Goal: Transaction & Acquisition: Purchase product/service

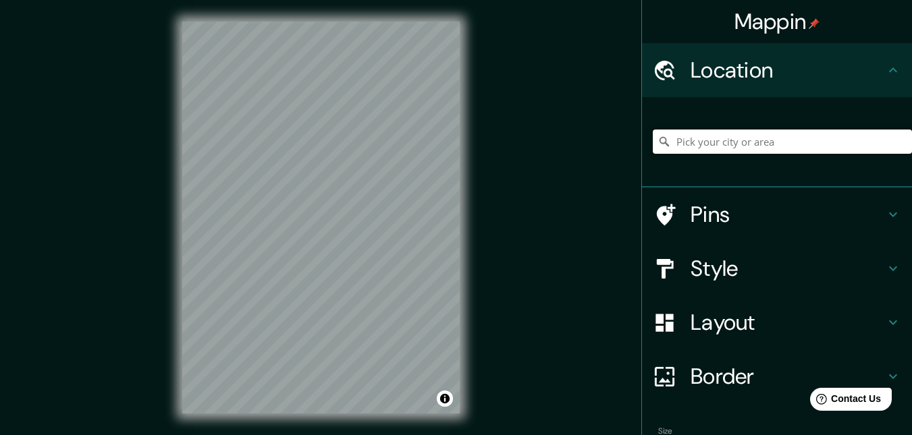
click at [721, 148] on input "Pick your city or area" at bounding box center [782, 142] width 259 height 24
click at [819, 149] on input "[GEOGRAPHIC_DATA], [GEOGRAPHIC_DATA] 7690000, [GEOGRAPHIC_DATA]" at bounding box center [782, 142] width 259 height 24
drag, startPoint x: 877, startPoint y: 140, endPoint x: 656, endPoint y: 150, distance: 221.6
click at [656, 150] on input "[GEOGRAPHIC_DATA], [GEOGRAPHIC_DATA] 7690000, [GEOGRAPHIC_DATA]" at bounding box center [782, 142] width 259 height 24
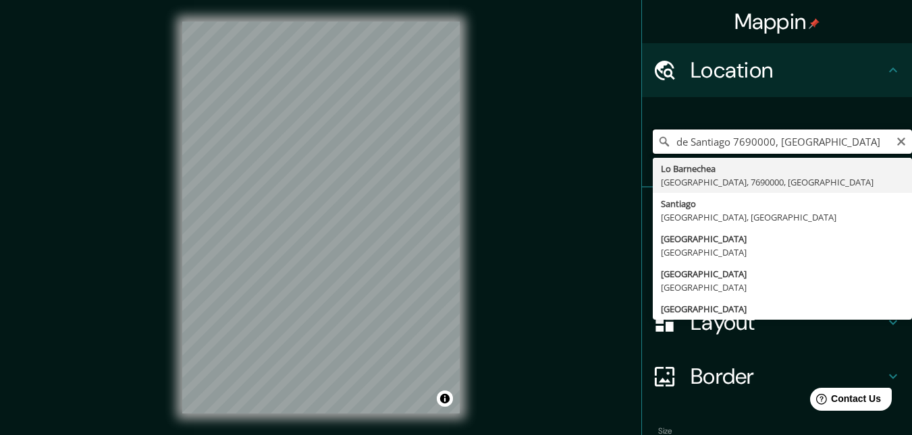
drag, startPoint x: 831, startPoint y: 142, endPoint x: 654, endPoint y: 144, distance: 177.5
click at [654, 144] on div "de Santiago 7690000, [GEOGRAPHIC_DATA] [GEOGRAPHIC_DATA] [GEOGRAPHIC_DATA], 769…" at bounding box center [782, 142] width 259 height 24
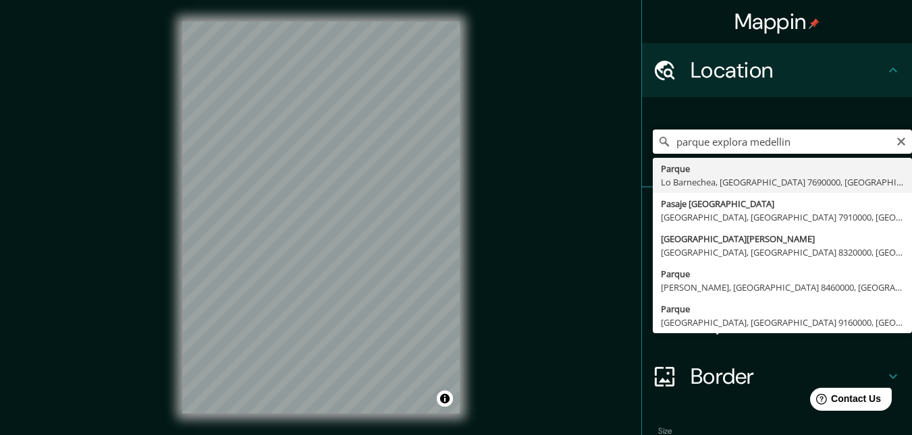
drag, startPoint x: 738, startPoint y: 142, endPoint x: 651, endPoint y: 140, distance: 87.1
click at [653, 140] on div "parque [GEOGRAPHIC_DATA], [GEOGRAPHIC_DATA] 7690000, [GEOGRAPHIC_DATA] [GEOGRAP…" at bounding box center [782, 142] width 259 height 24
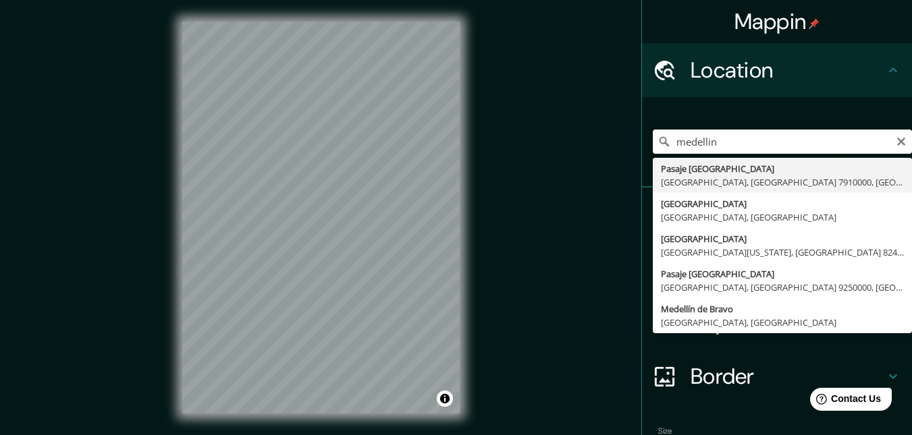
click at [788, 149] on input "medellin" at bounding box center [782, 142] width 259 height 24
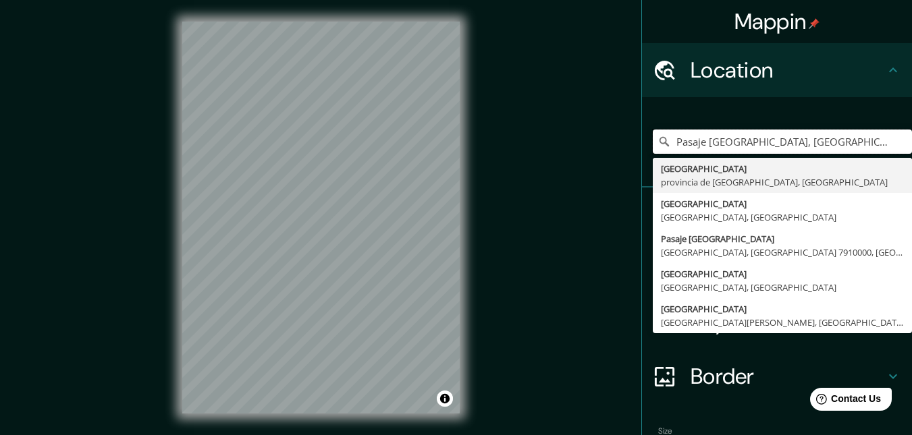
type input "Pasaje [GEOGRAPHIC_DATA], [GEOGRAPHIC_DATA], [GEOGRAPHIC_DATA] 7910000, [GEOGRA…"
click at [853, 120] on div "Pasaje [GEOGRAPHIC_DATA], [GEOGRAPHIC_DATA], [GEOGRAPHIC_DATA] 7910000, [GEOGRA…" at bounding box center [782, 141] width 259 height 67
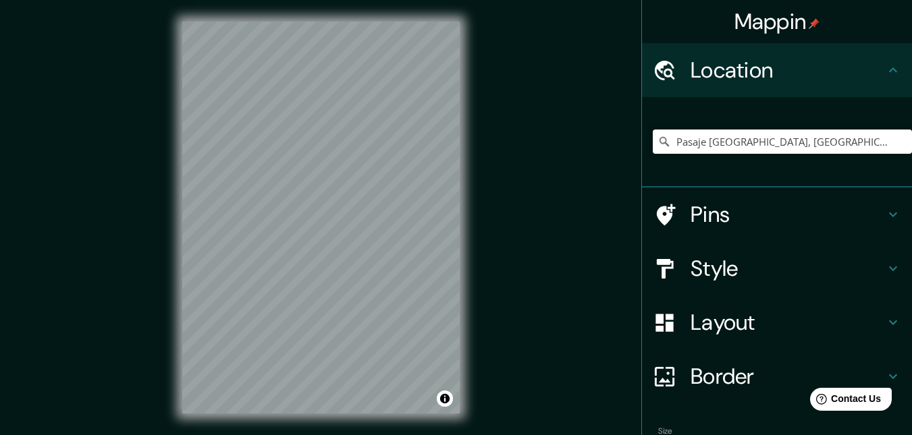
click at [701, 277] on h4 "Style" at bounding box center [787, 268] width 194 height 27
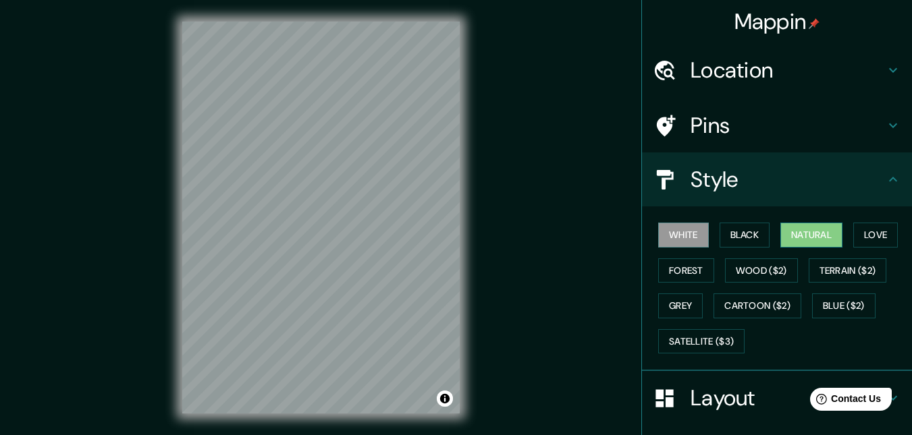
click at [815, 234] on button "Natural" at bounding box center [811, 235] width 62 height 25
click at [825, 274] on button "Terrain ($2)" at bounding box center [848, 270] width 78 height 25
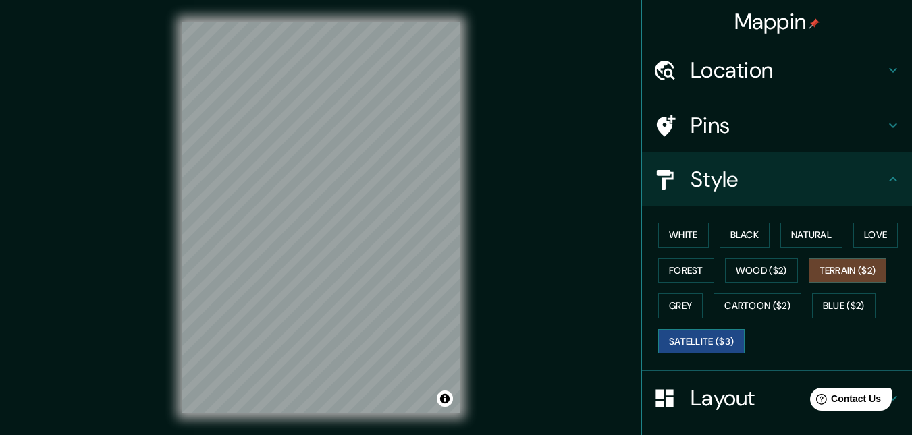
click at [703, 345] on button "Satellite ($3)" at bounding box center [701, 341] width 86 height 25
click at [744, 73] on h4 "Location" at bounding box center [787, 70] width 194 height 27
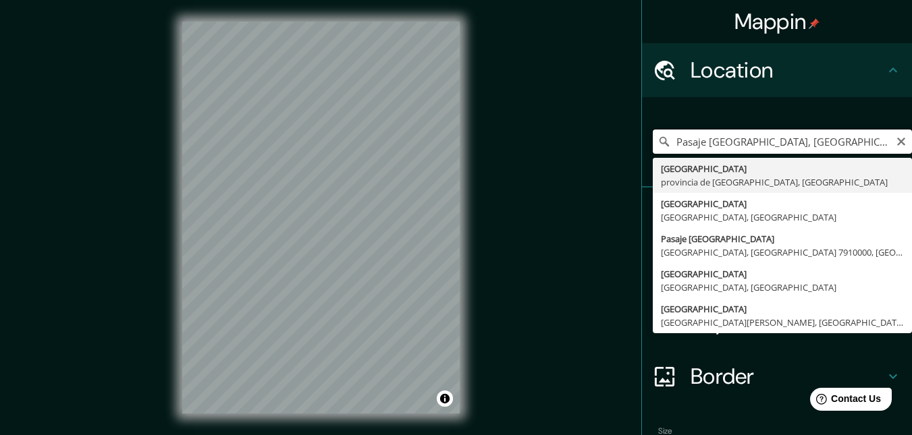
click at [832, 143] on input "Pasaje [GEOGRAPHIC_DATA], [GEOGRAPHIC_DATA], [GEOGRAPHIC_DATA] 7910000, [GEOGRA…" at bounding box center [782, 142] width 259 height 24
click at [896, 141] on icon "Clear" at bounding box center [901, 141] width 11 height 11
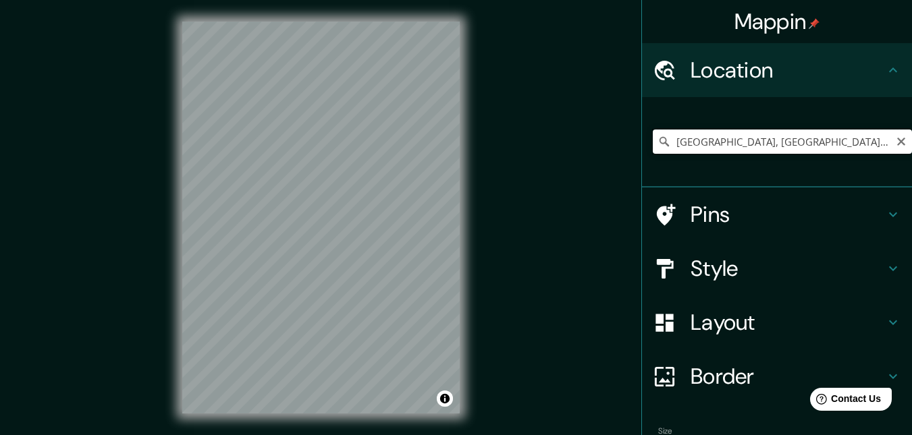
click at [713, 139] on input "[GEOGRAPHIC_DATA], [GEOGRAPHIC_DATA][US_STATE], [GEOGRAPHIC_DATA] 8240000, [GEO…" at bounding box center [782, 142] width 259 height 24
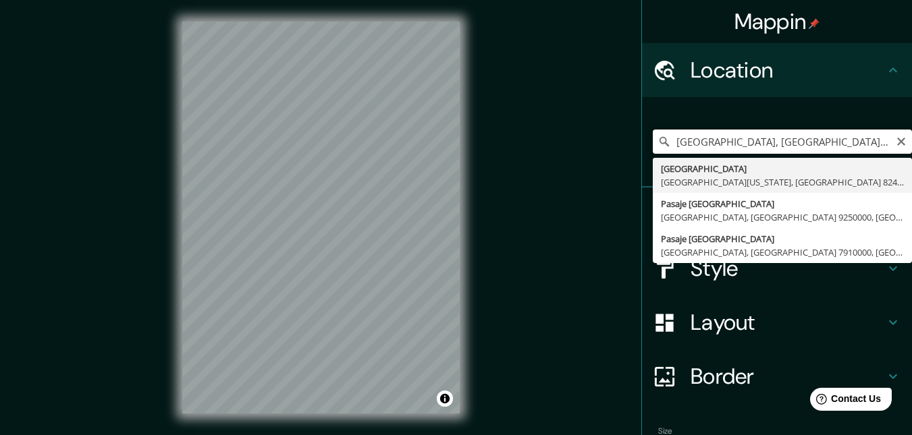
click at [713, 139] on input "[GEOGRAPHIC_DATA], [GEOGRAPHIC_DATA][US_STATE], [GEOGRAPHIC_DATA] 8240000, [GEO…" at bounding box center [782, 142] width 259 height 24
type input "a"
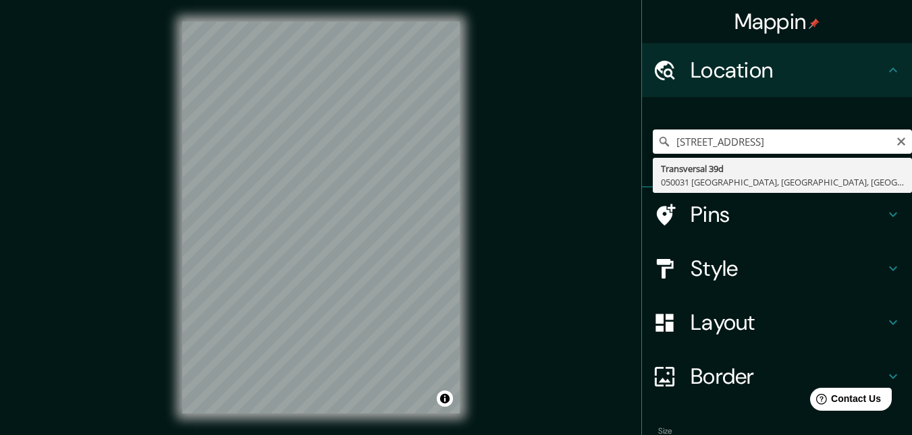
type input "[STREET_ADDRESS]"
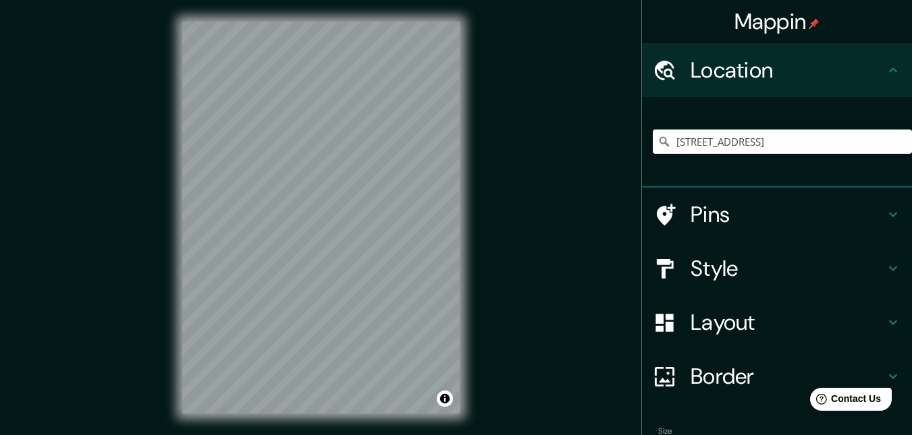
click at [491, 256] on div "Mappin Location [STREET_ADDRESS] Pins Style Layout Border Choose a border. Hint…" at bounding box center [456, 228] width 912 height 457
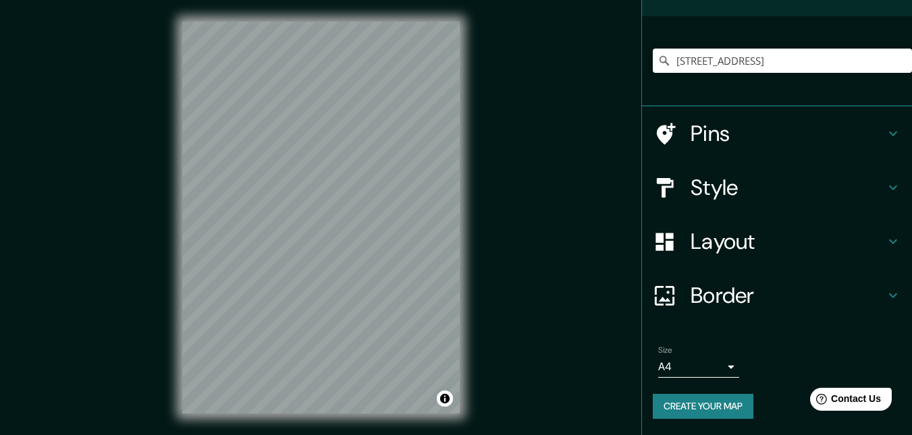
click at [757, 294] on h4 "Border" at bounding box center [787, 295] width 194 height 27
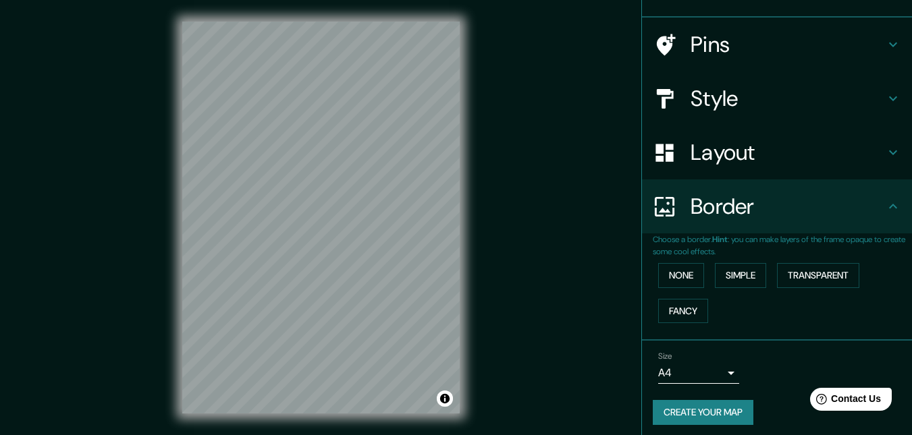
scroll to position [81, 0]
click at [729, 215] on h4 "Border" at bounding box center [787, 206] width 194 height 27
click at [743, 160] on h4 "Layout" at bounding box center [787, 152] width 194 height 27
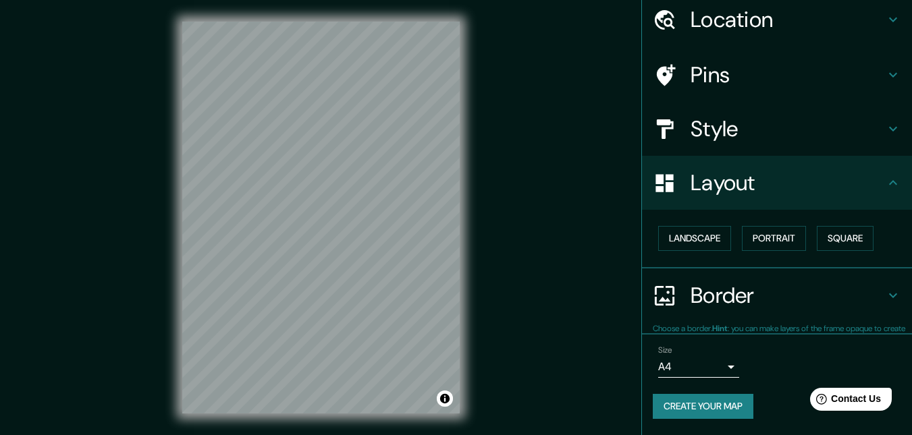
scroll to position [50, 0]
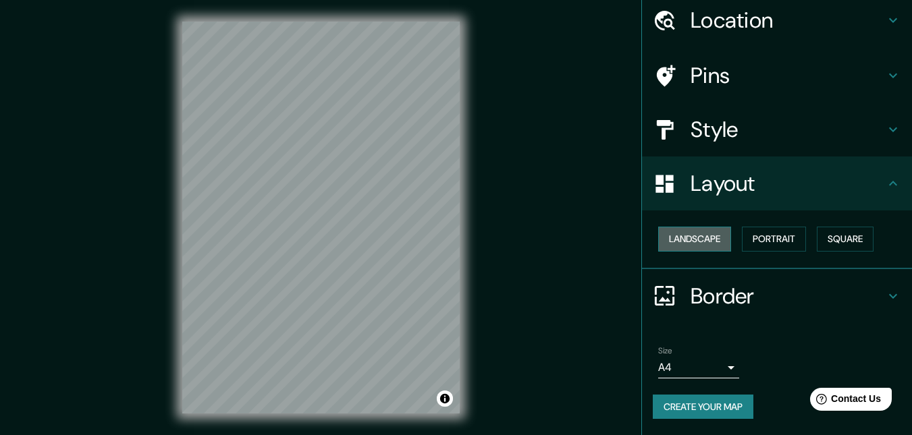
click at [681, 245] on button "Landscape" at bounding box center [694, 239] width 73 height 25
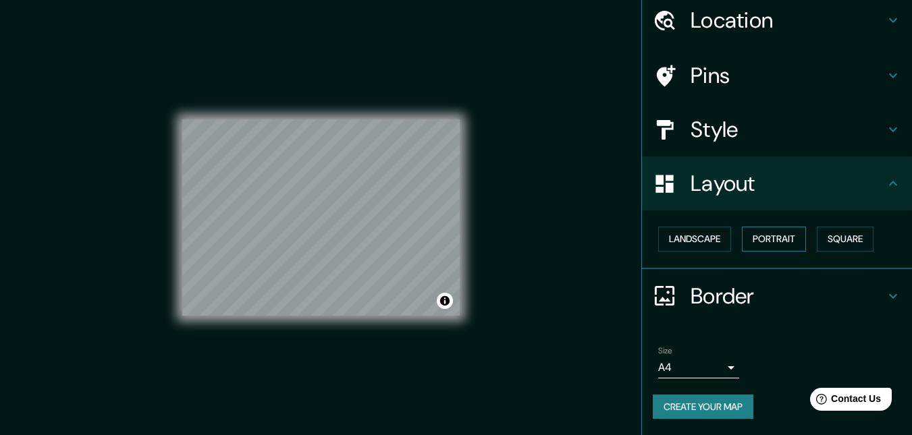
click at [789, 236] on button "Portrait" at bounding box center [774, 239] width 64 height 25
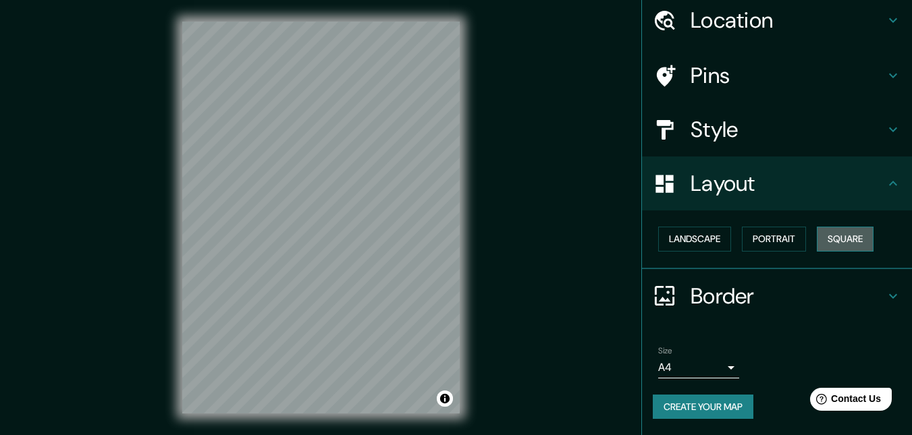
click at [858, 236] on button "Square" at bounding box center [845, 239] width 57 height 25
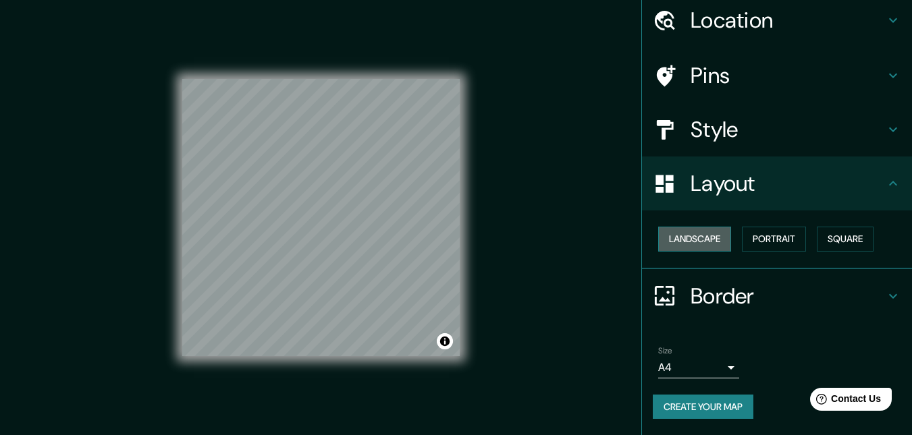
click at [696, 229] on button "Landscape" at bounding box center [694, 239] width 73 height 25
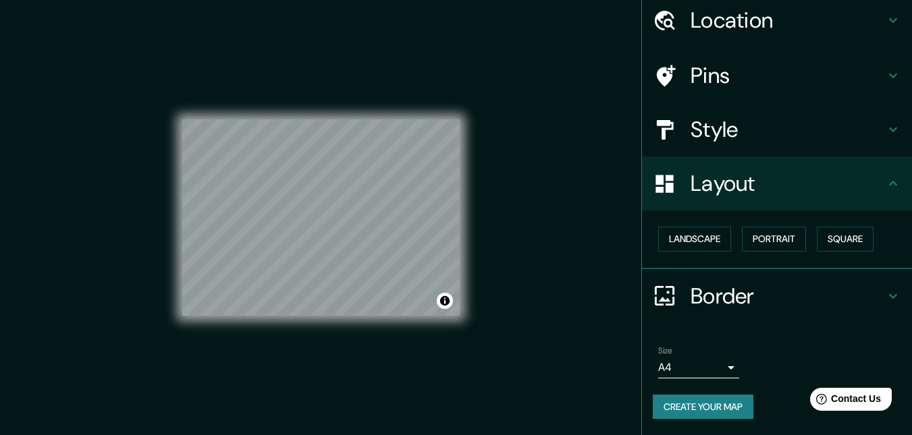
click at [528, 252] on div "Mappin Location [STREET_ADDRESS] Pins Style Layout Landscape Portrait Square Bo…" at bounding box center [456, 228] width 912 height 457
drag, startPoint x: 450, startPoint y: 109, endPoint x: 516, endPoint y: 265, distance: 169.1
click at [541, 265] on div "Mappin Location [STREET_ADDRESS] Pins Style Layout Landscape Portrait Square Bo…" at bounding box center [456, 228] width 912 height 457
drag, startPoint x: 409, startPoint y: 279, endPoint x: 332, endPoint y: 279, distance: 76.9
click at [332, 279] on div at bounding box center [332, 279] width 11 height 11
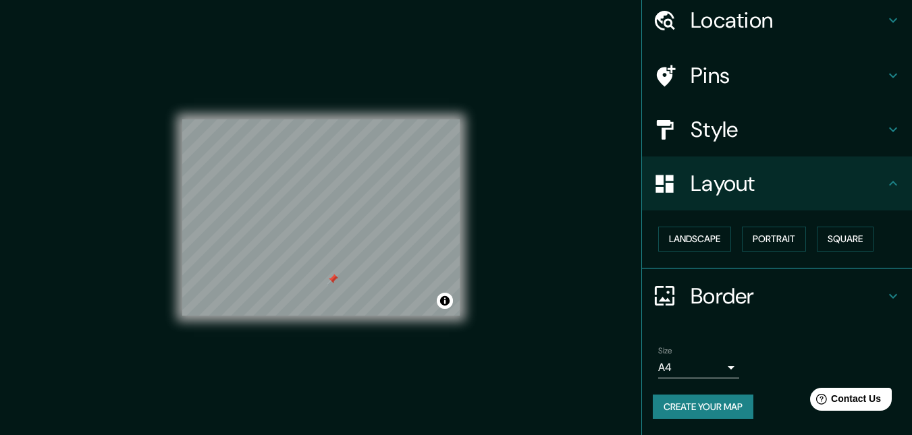
click at [336, 279] on div at bounding box center [332, 279] width 11 height 11
